Goal: Navigation & Orientation: Find specific page/section

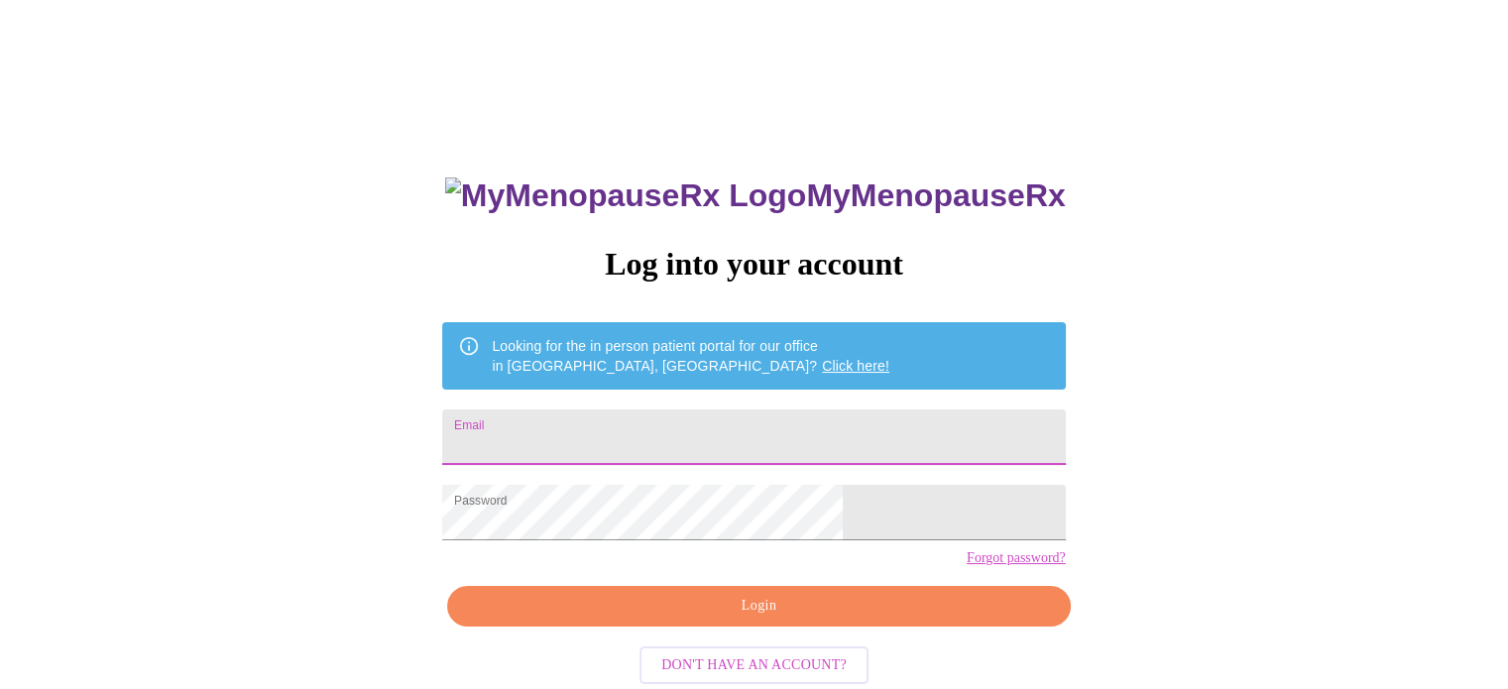
click at [757, 434] on input "Email" at bounding box center [753, 437] width 622 height 56
type input "[EMAIL_ADDRESS][DOMAIN_NAME]"
click at [738, 619] on span "Login" at bounding box center [758, 606] width 577 height 25
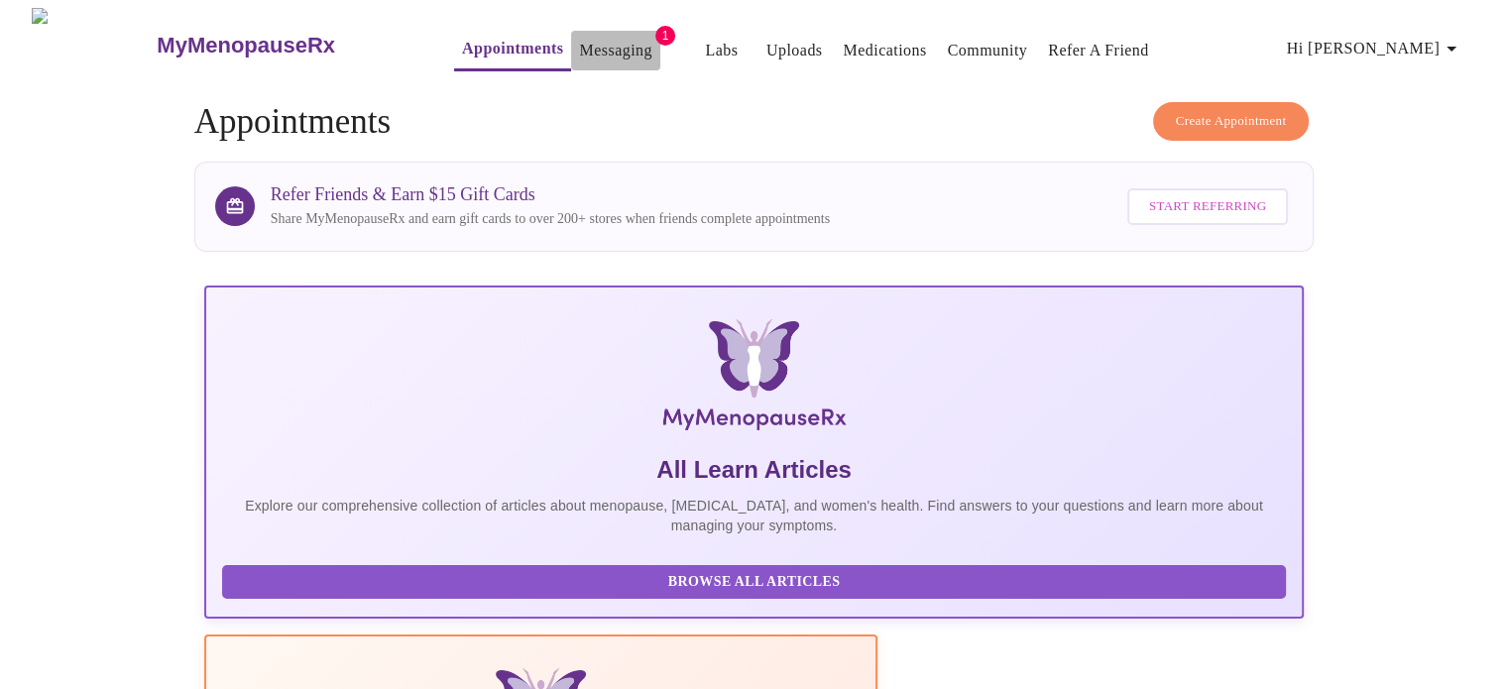
click at [581, 41] on link "Messaging" at bounding box center [615, 51] width 72 height 28
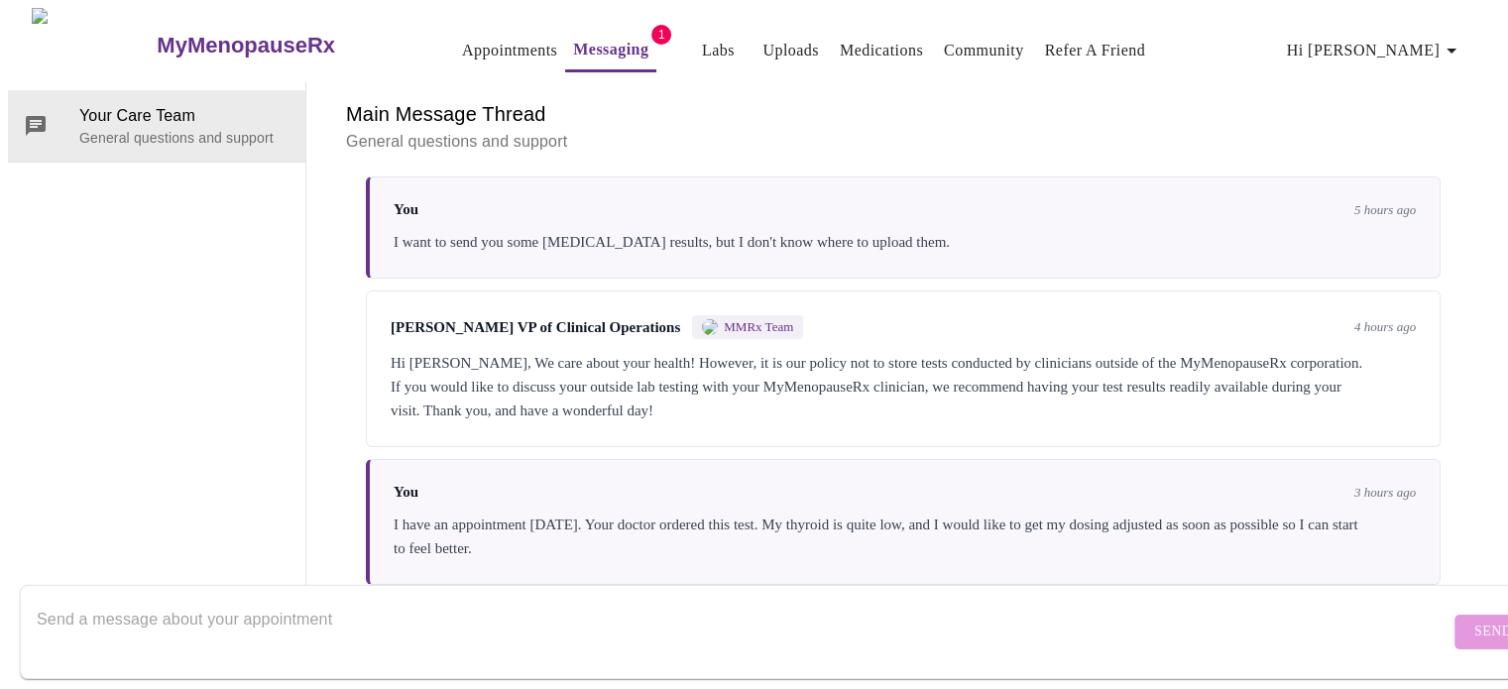
scroll to position [192, 0]
